Goal: Information Seeking & Learning: Learn about a topic

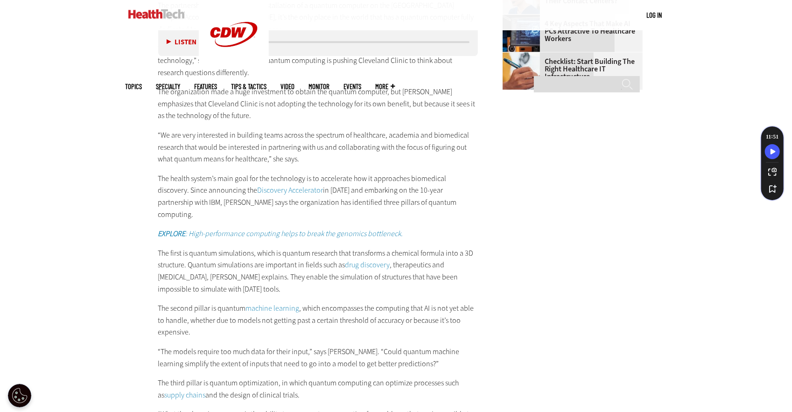
scroll to position [1471, 0]
click at [226, 246] on p "The first is quantum simulations, which is quantum research that transforms a c…" at bounding box center [318, 270] width 320 height 48
copy p "simulations"
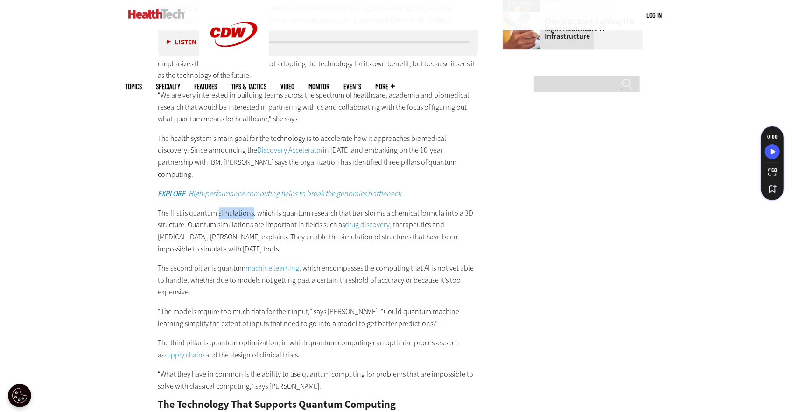
scroll to position [1511, 0]
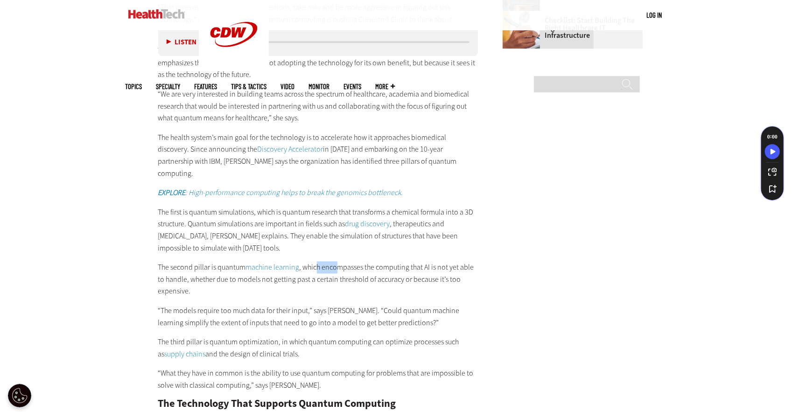
drag, startPoint x: 320, startPoint y: 253, endPoint x: 343, endPoint y: 260, distance: 24.1
click at [343, 261] on p "The second pillar is quantum machine learning , which encompasses the computing…" at bounding box center [318, 279] width 320 height 36
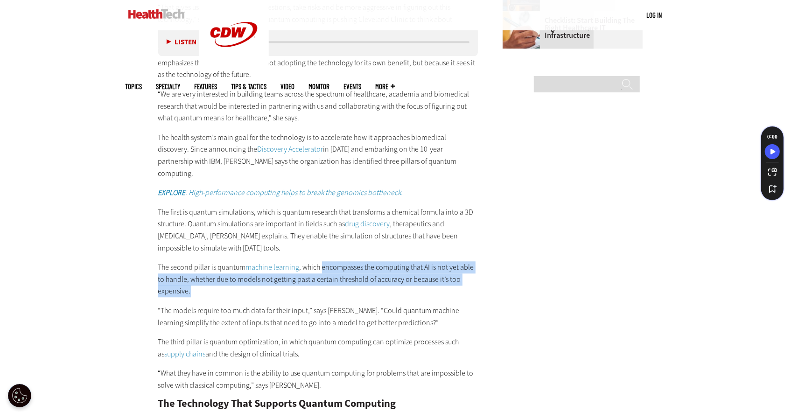
drag, startPoint x: 325, startPoint y: 253, endPoint x: 343, endPoint y: 277, distance: 29.3
click at [343, 277] on p "The second pillar is quantum machine learning , which encompasses the computing…" at bounding box center [318, 279] width 320 height 36
copy p "encompasses the computing that AI is not yet able to handle, whether due to mod…"
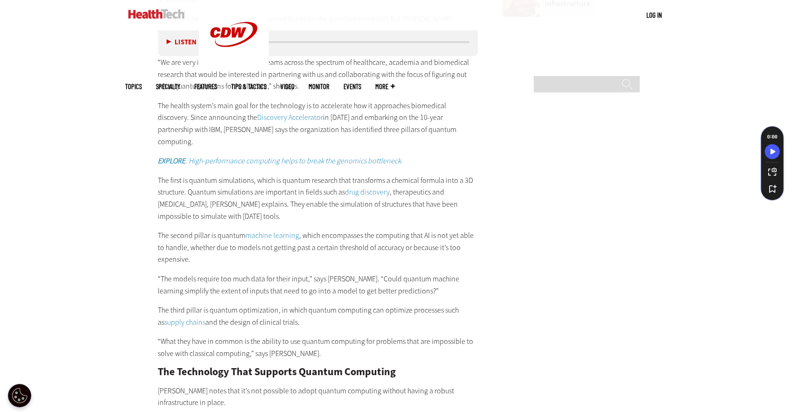
scroll to position [1544, 0]
drag, startPoint x: 212, startPoint y: 295, endPoint x: 296, endPoint y: 309, distance: 85.5
click at [296, 309] on p "The third pillar is quantum optimization, in which quantum computing can optimi…" at bounding box center [318, 316] width 320 height 24
copy p "quantum optimization, in which quantum computing can optimize processes such as…"
click at [158, 304] on p "The third pillar is quantum optimization, in which quantum computing can optimi…" at bounding box center [318, 316] width 320 height 24
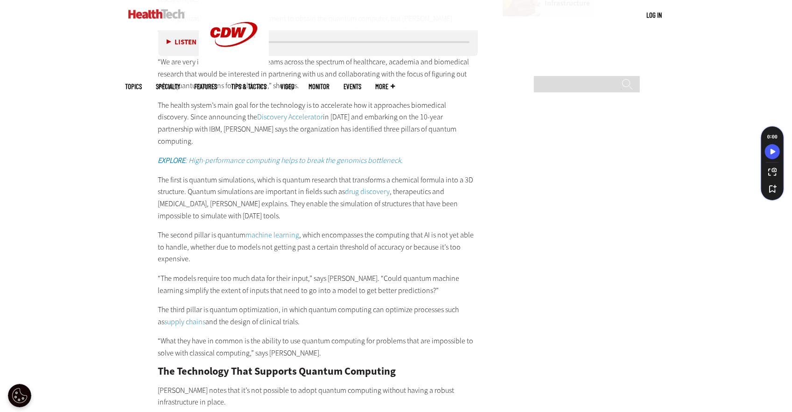
click at [158, 304] on p "The third pillar is quantum optimization, in which quantum computing can optimi…" at bounding box center [318, 316] width 320 height 24
click at [215, 304] on p "The third pillar is quantum optimization, in which quantum computing can optimi…" at bounding box center [318, 316] width 320 height 24
drag, startPoint x: 211, startPoint y: 295, endPoint x: 295, endPoint y: 309, distance: 85.2
click at [295, 309] on p "The third pillar is quantum optimization, in which quantum computing can optimi…" at bounding box center [318, 316] width 320 height 24
copy p "quantum optimization, in which quantum computing can optimize processes such as…"
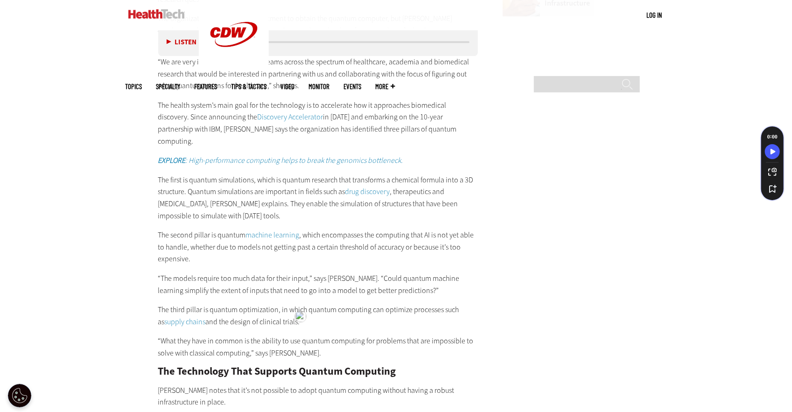
click at [495, 371] on main "Home » Cloud Close New AI Research From CDW See how IT leaders are tackling AI …" at bounding box center [396, 227] width 541 height 2822
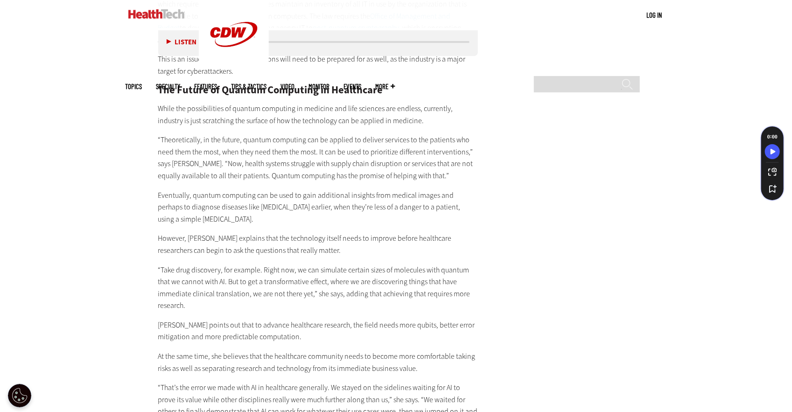
scroll to position [2233, 0]
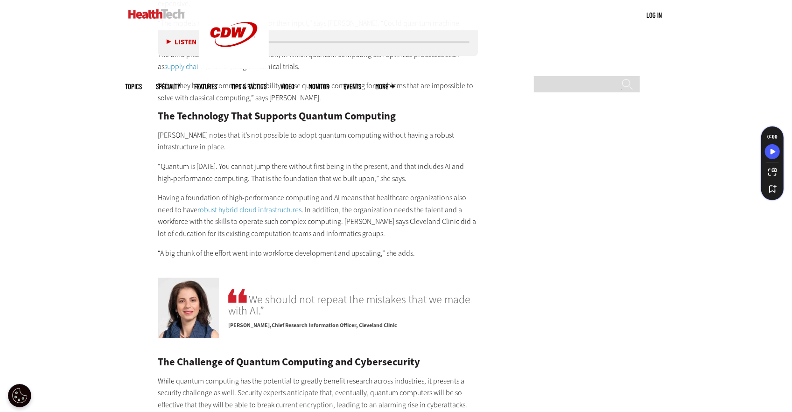
scroll to position [1799, 0]
